Goal: Register for event/course

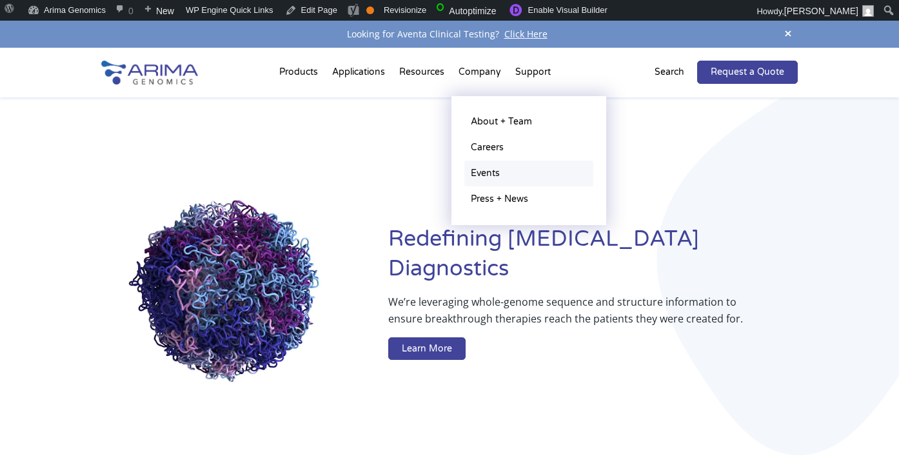
click at [493, 178] on link "Events" at bounding box center [528, 174] width 129 height 26
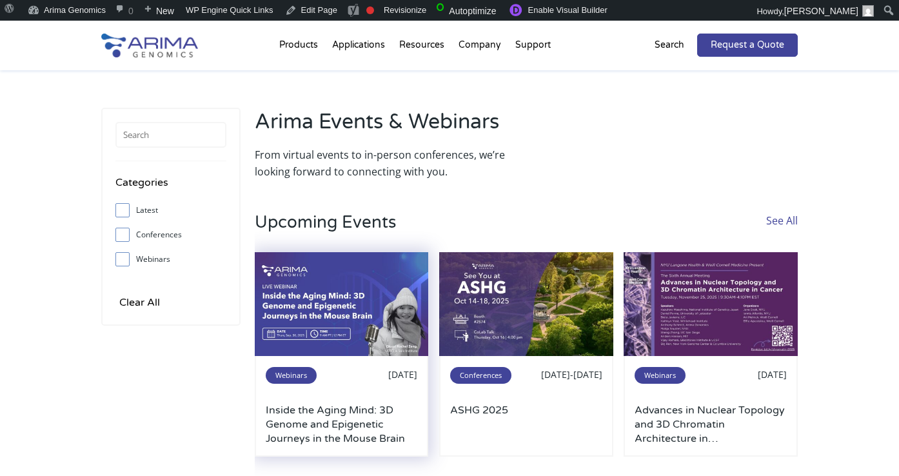
click at [373, 308] on img at bounding box center [342, 304] width 174 height 104
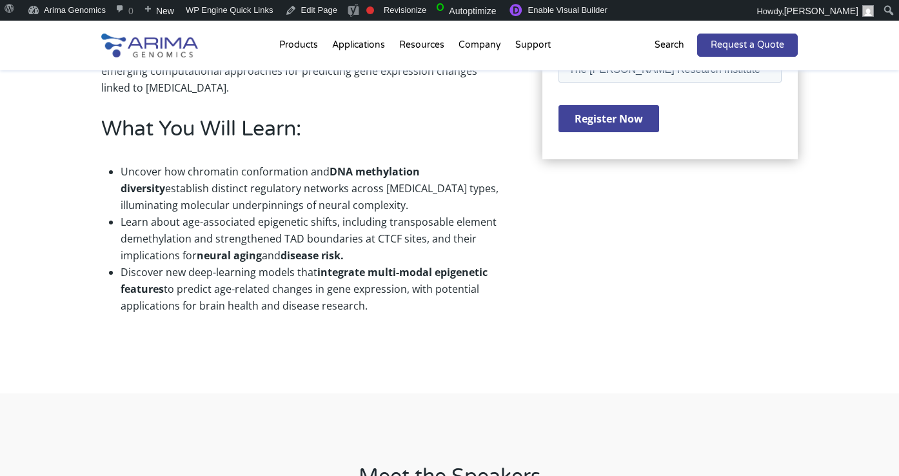
scroll to position [492, 0]
